Goal: Find specific page/section: Find specific page/section

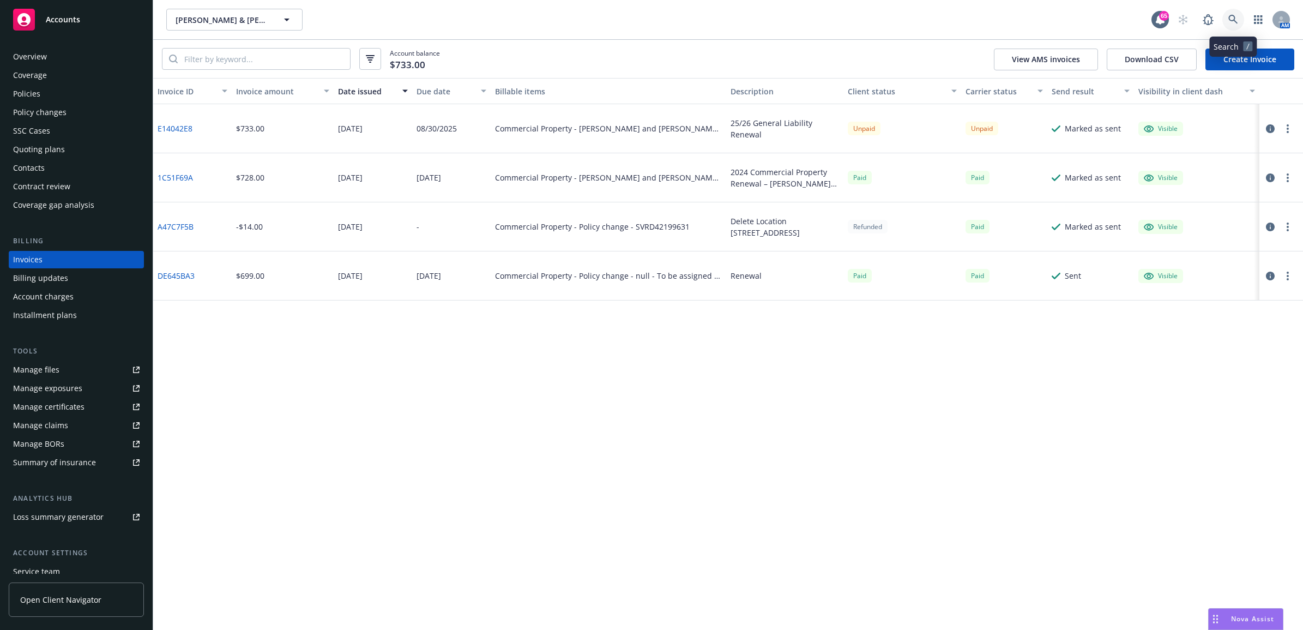
click at [1238, 15] on link at bounding box center [1233, 20] width 22 height 22
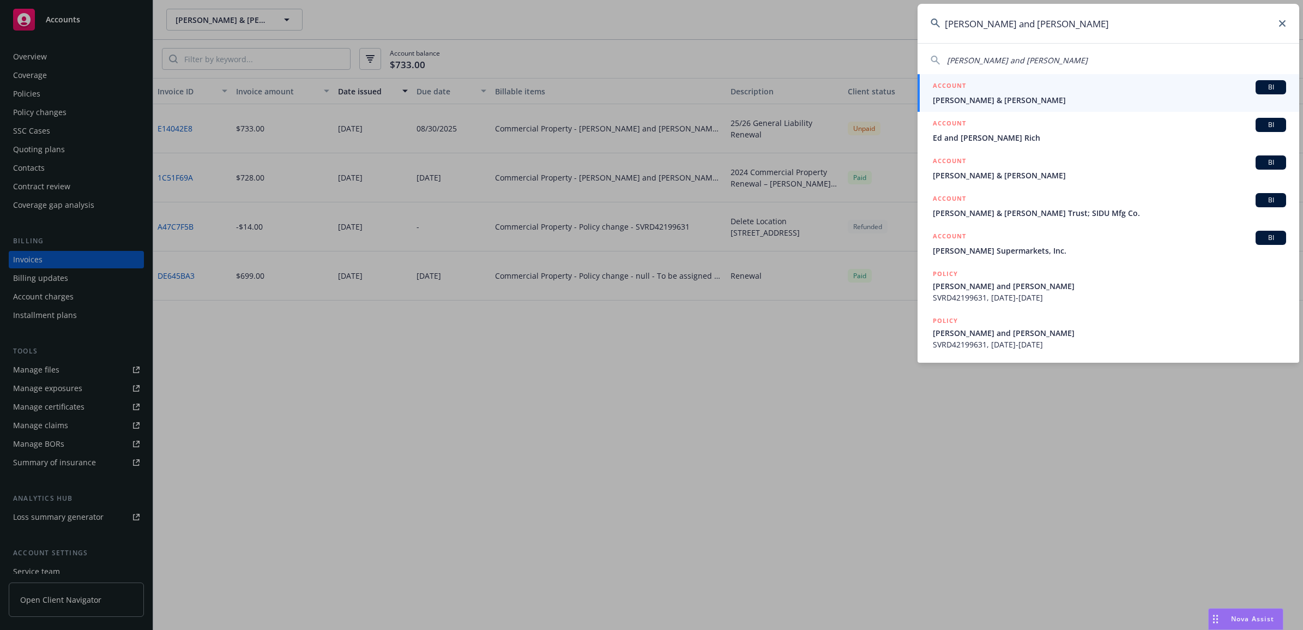
type input "[PERSON_NAME] and [PERSON_NAME]"
drag, startPoint x: 1005, startPoint y: 96, endPoint x: 999, endPoint y: 99, distance: 6.6
click at [1005, 96] on span "[PERSON_NAME] & [PERSON_NAME]" at bounding box center [1109, 99] width 353 height 11
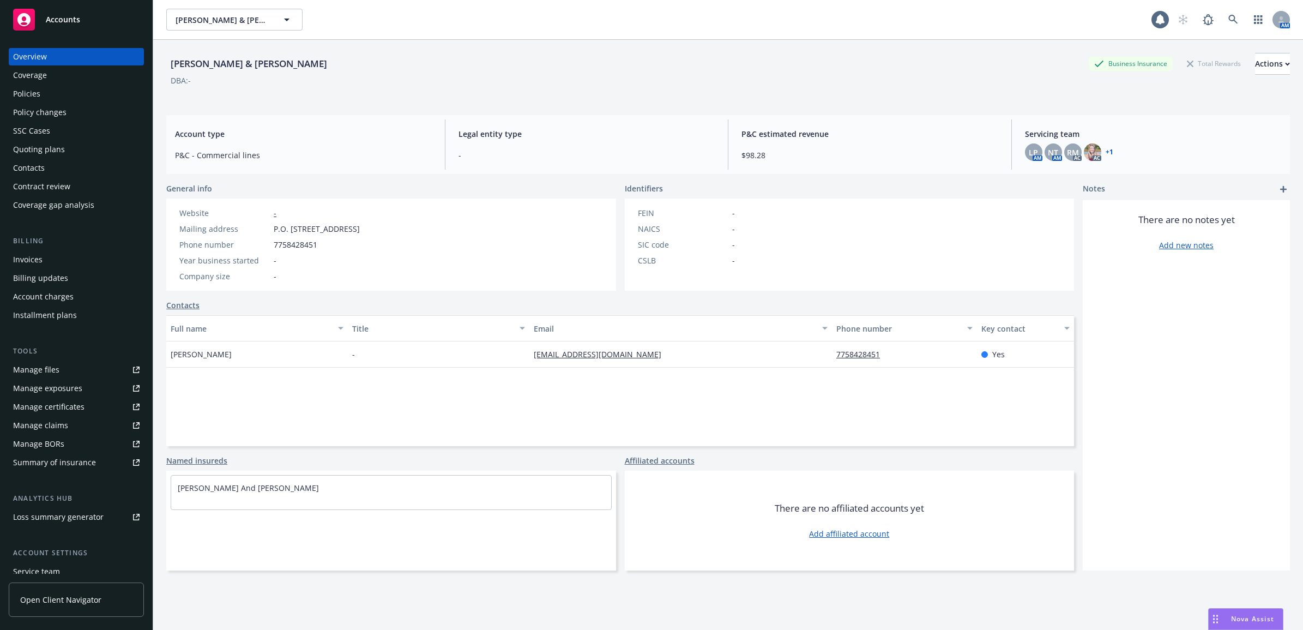
click at [53, 260] on div "Invoices" at bounding box center [76, 259] width 126 height 17
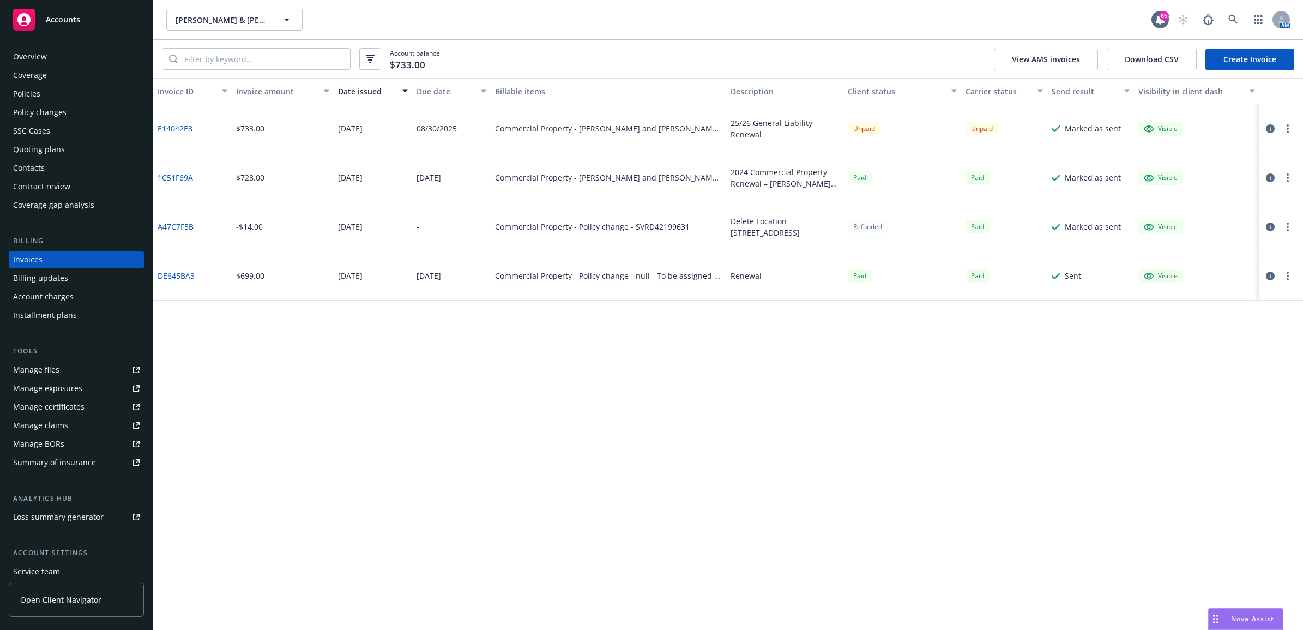
click at [110, 97] on div "Policies" at bounding box center [76, 93] width 126 height 17
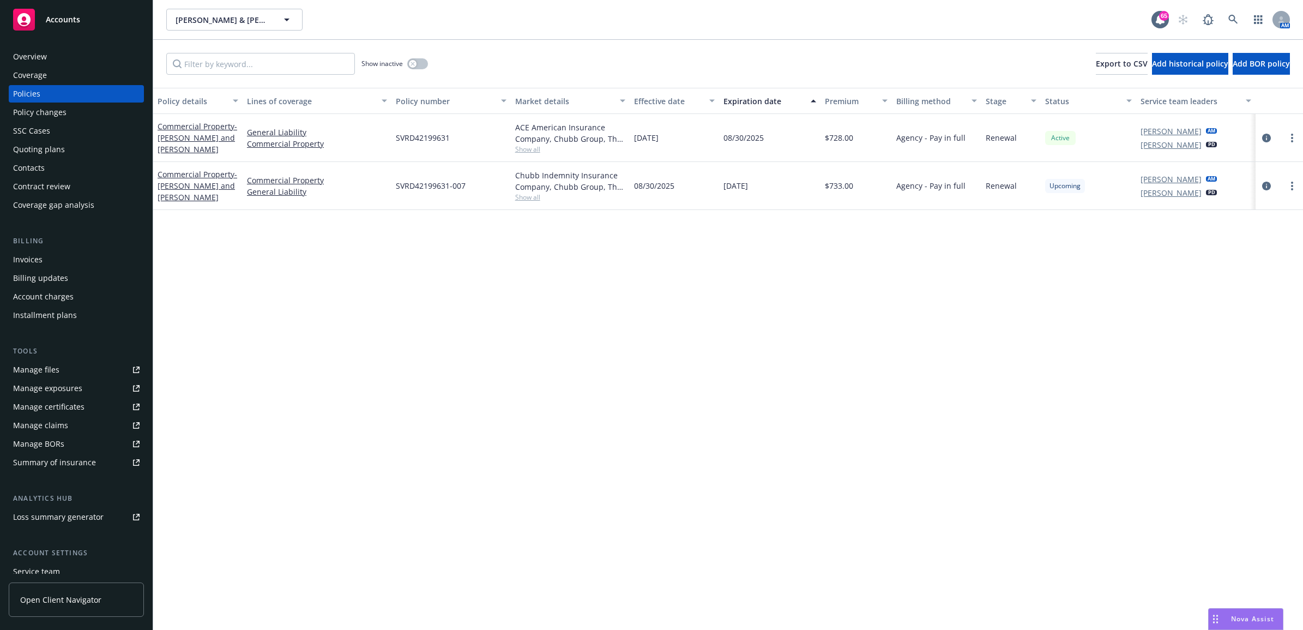
click at [60, 251] on div "Invoices" at bounding box center [76, 259] width 126 height 17
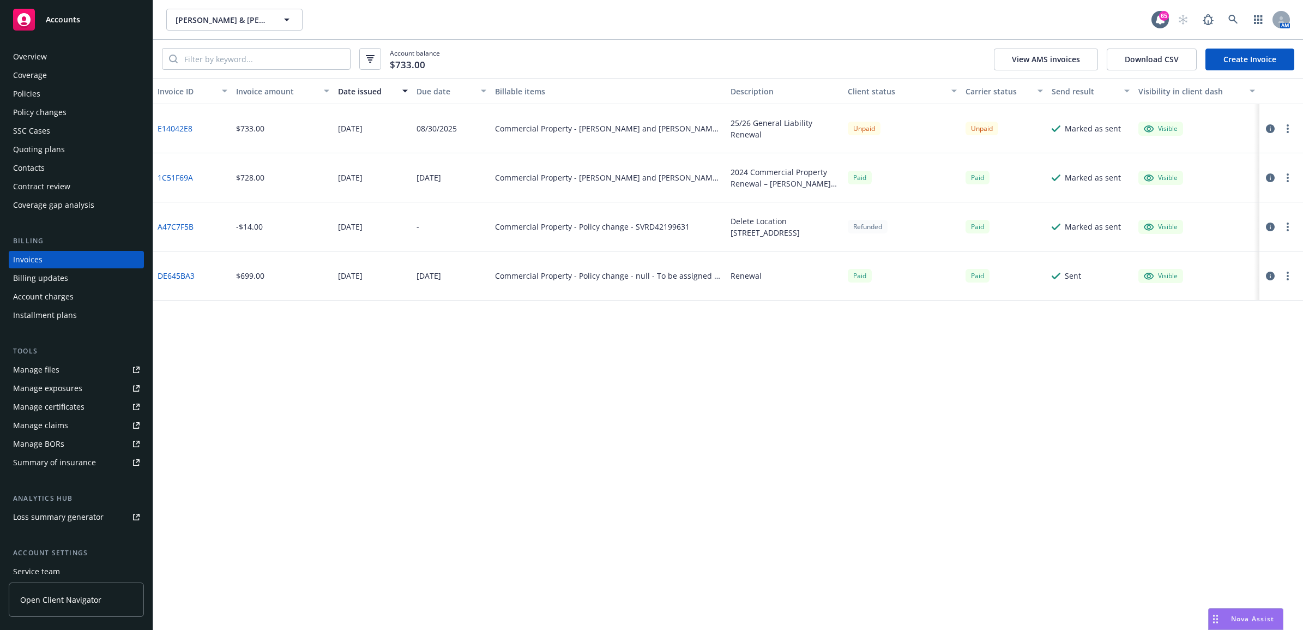
click at [40, 87] on div "Policies" at bounding box center [76, 93] width 126 height 17
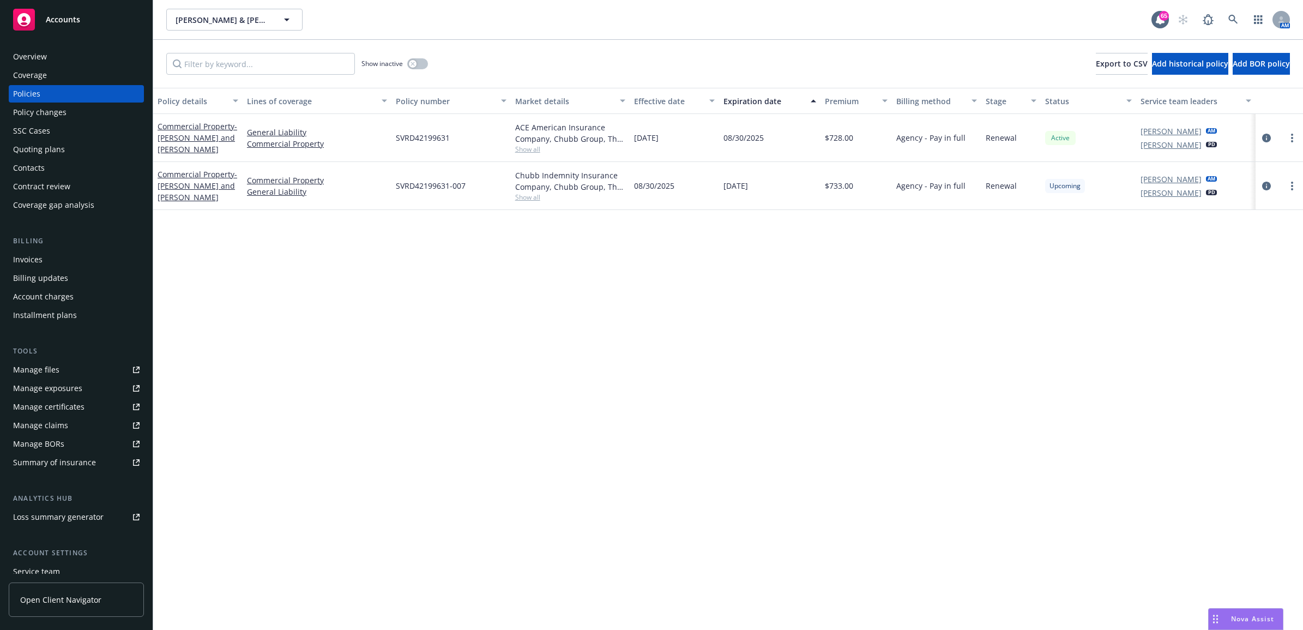
click at [56, 274] on div "Billing updates" at bounding box center [40, 277] width 55 height 17
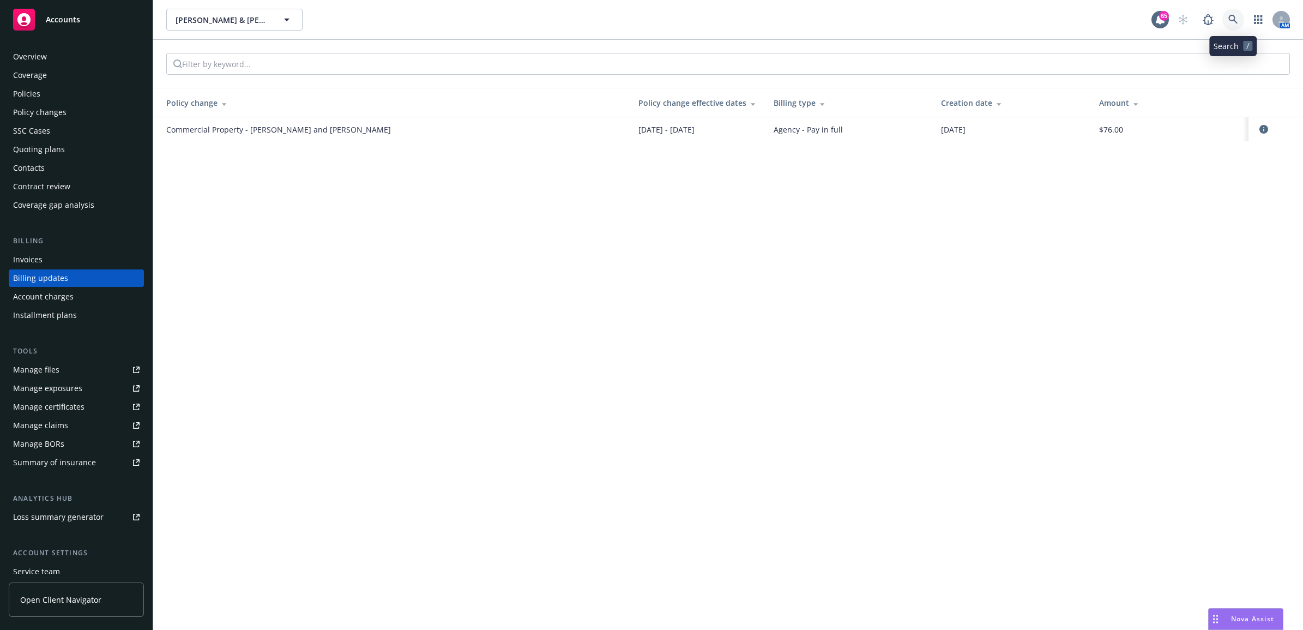
click at [1230, 20] on icon at bounding box center [1232, 19] width 9 height 9
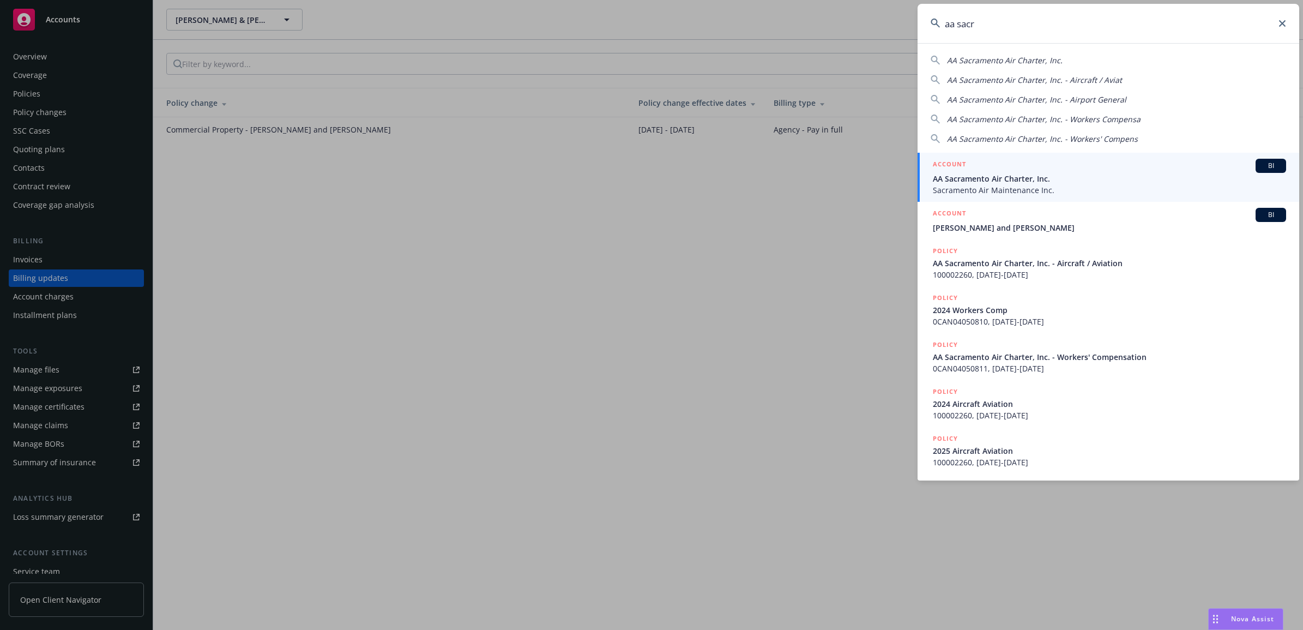
type input "aa sacr"
click at [993, 185] on span "Sacramento Air Maintenance Inc." at bounding box center [1109, 189] width 353 height 11
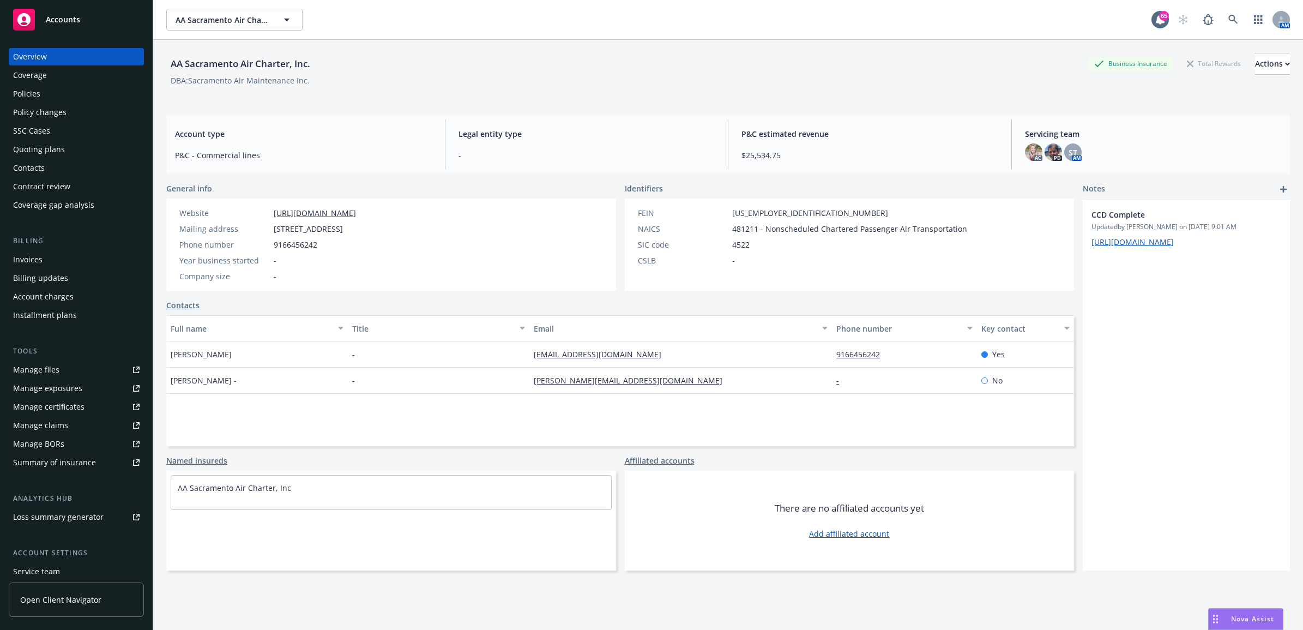
click at [50, 282] on div "Billing updates" at bounding box center [40, 277] width 55 height 17
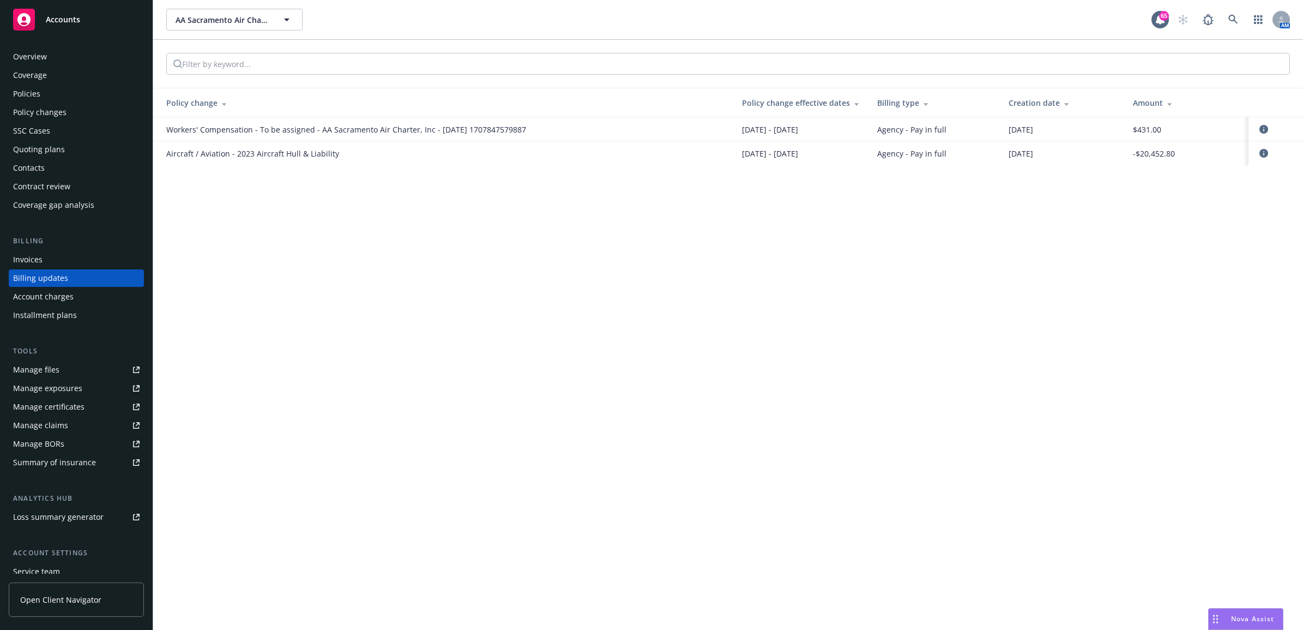
click at [385, 65] on div at bounding box center [727, 64] width 1123 height 22
click at [180, 57] on div at bounding box center [174, 63] width 15 height 21
click at [199, 66] on input "search" at bounding box center [276, 63] width 188 height 21
click at [271, 75] on div "c" at bounding box center [728, 64] width 1150 height 48
click at [263, 68] on input "c" at bounding box center [276, 63] width 188 height 21
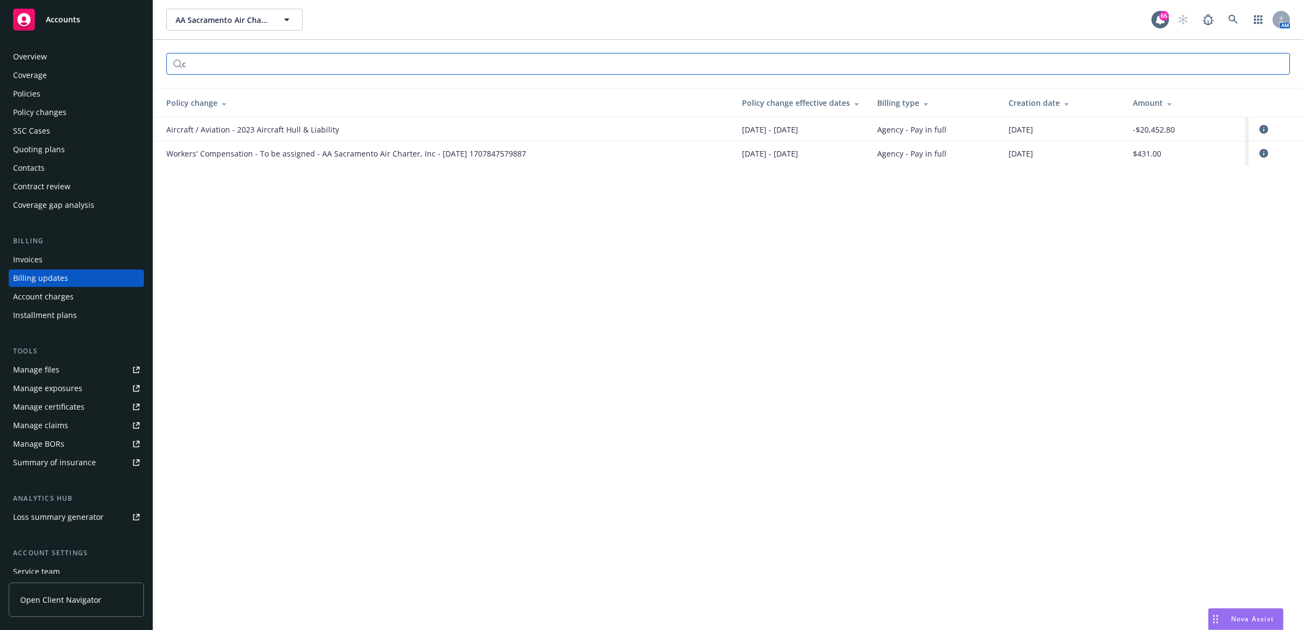
type input "c"
